Goal: Find specific page/section: Find specific page/section

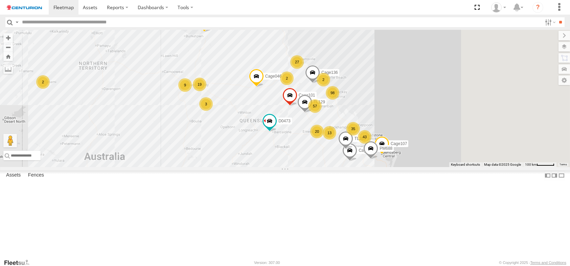
drag, startPoint x: 416, startPoint y: 128, endPoint x: 338, endPoint y: 217, distance: 117.7
click at [338, 167] on div "F0474 D0545 TL265 TL297 Cage234 F0400 FT453 PM852 Cage046 MV283 F0491 F0478 PM6…" at bounding box center [285, 98] width 570 height 137
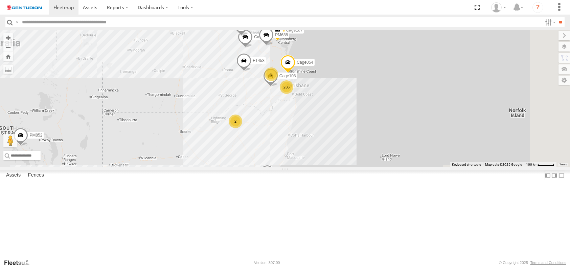
drag, startPoint x: 419, startPoint y: 216, endPoint x: 313, endPoint y: 103, distance: 154.9
click at [313, 103] on div "F0474 D0545 TL265 TL297 Cage234 F0400 FT453 PM852 Cage046 MV283 F0491 F0478 PM6…" at bounding box center [285, 98] width 570 height 137
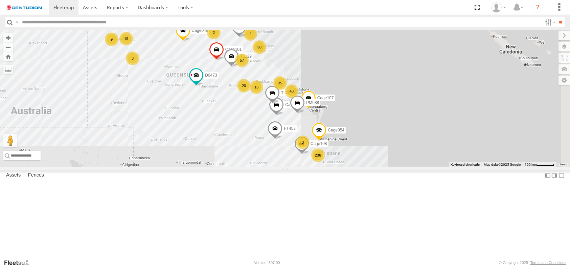
drag, startPoint x: 344, startPoint y: 139, endPoint x: 377, endPoint y: 211, distance: 79.3
click at [377, 167] on div "F0474 D0545 TL265 TL297 Cage234 F0400 FT453 PM852 Cage046 MV283 F0491 F0478 PM6…" at bounding box center [285, 98] width 570 height 137
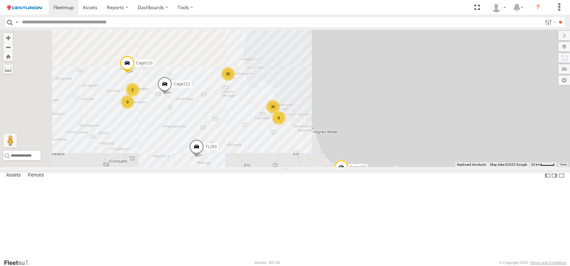
drag, startPoint x: 349, startPoint y: 84, endPoint x: 364, endPoint y: 192, distance: 109.1
click at [364, 167] on div "F0474 D0545 TL265 TL297 Cage234 F0400 FT453 PM852 Cage046 MV283 F0491 F0478 PM6…" at bounding box center [285, 98] width 570 height 137
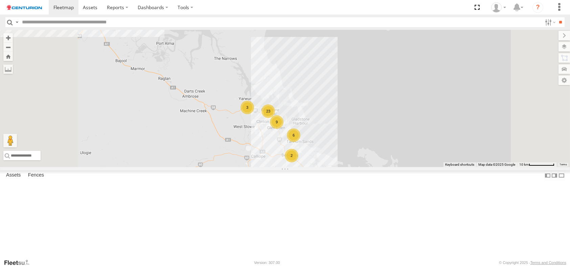
click at [298, 162] on div "2" at bounding box center [292, 156] width 14 height 14
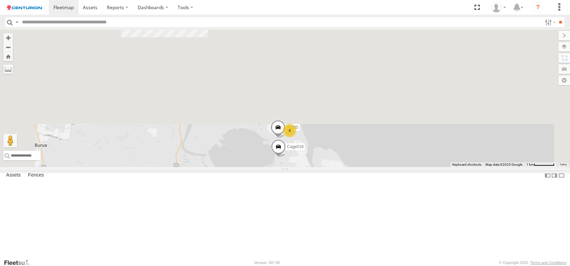
drag, startPoint x: 367, startPoint y: 133, endPoint x: 350, endPoint y: 279, distance: 146.9
click at [350, 265] on html at bounding box center [285, 133] width 570 height 266
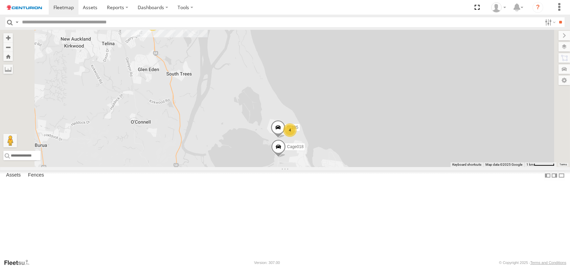
click at [297, 137] on div "4" at bounding box center [290, 130] width 14 height 14
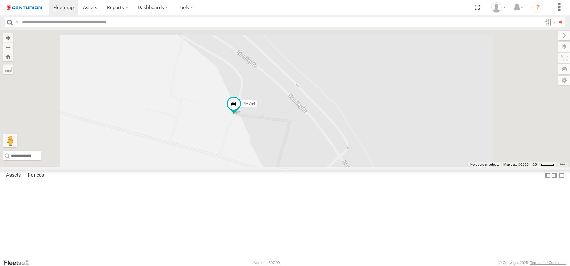
drag, startPoint x: 335, startPoint y: 137, endPoint x: 335, endPoint y: 204, distance: 67.0
click at [341, 167] on div "F0474 D0545 TL265 TL297 Cage234 F0400 FT453 PM852 Cage046 MV283 F0491 F0478 PM6…" at bounding box center [285, 98] width 570 height 137
